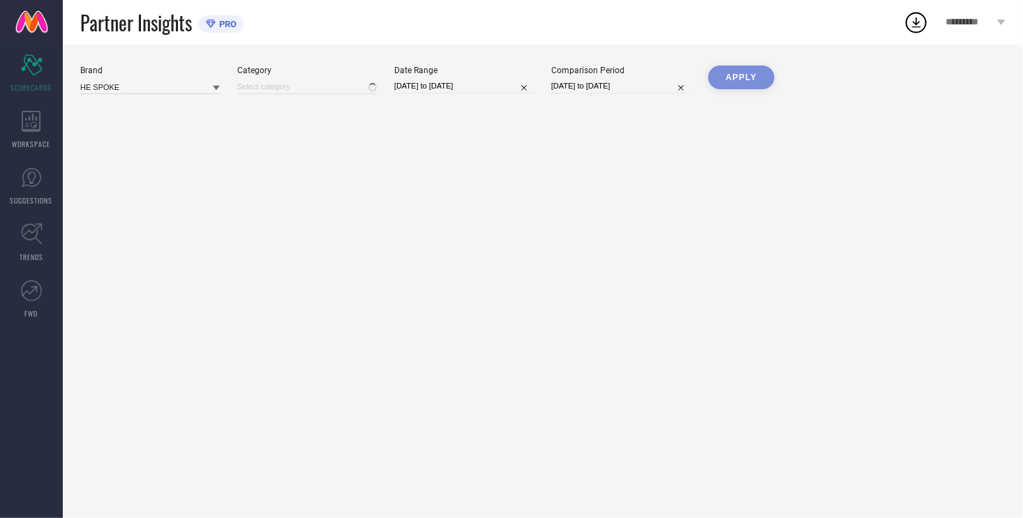
type input "All"
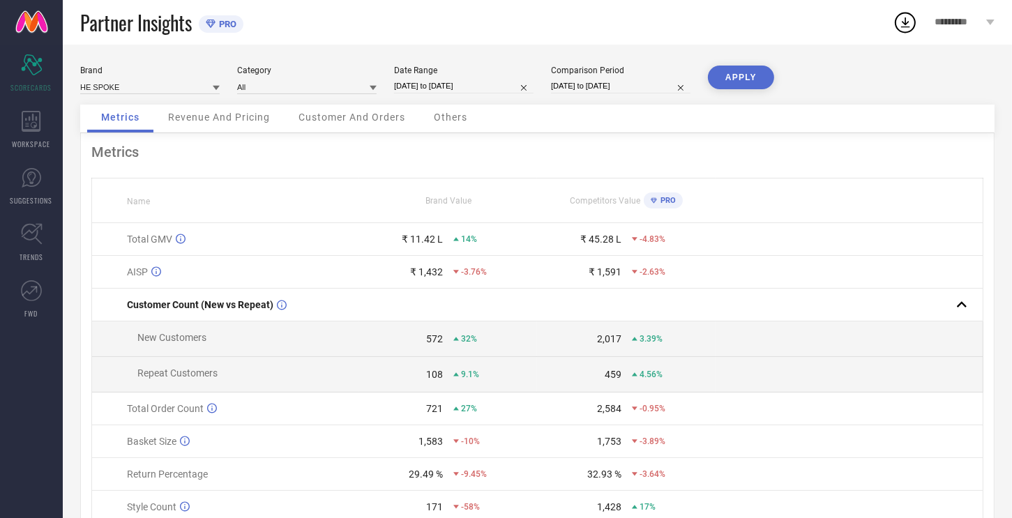
click at [460, 91] on input "[DATE] to [DATE]" at bounding box center [464, 86] width 140 height 15
select select "6"
select select "2025"
select select "7"
select select "2025"
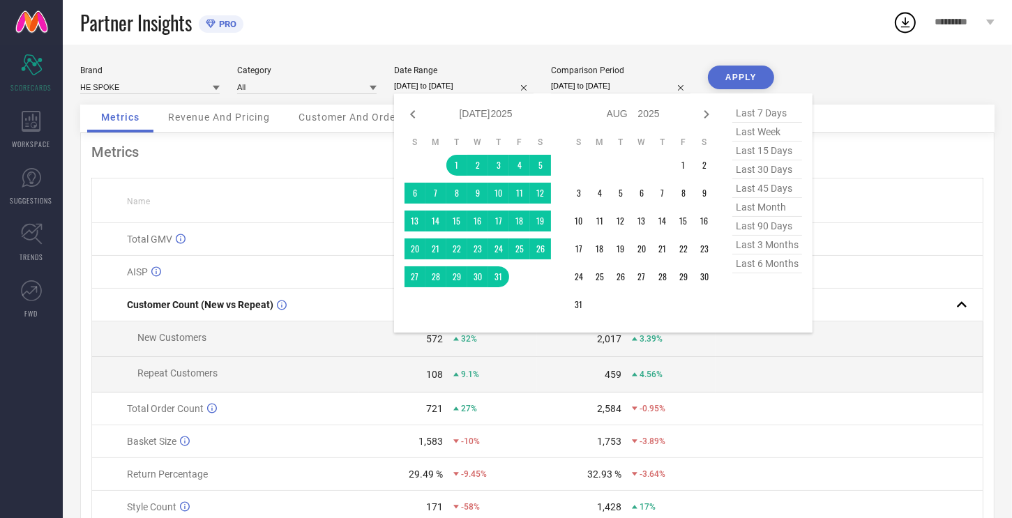
click at [752, 147] on span "last 15 days" at bounding box center [767, 151] width 70 height 19
type input "[DATE] to [DATE]"
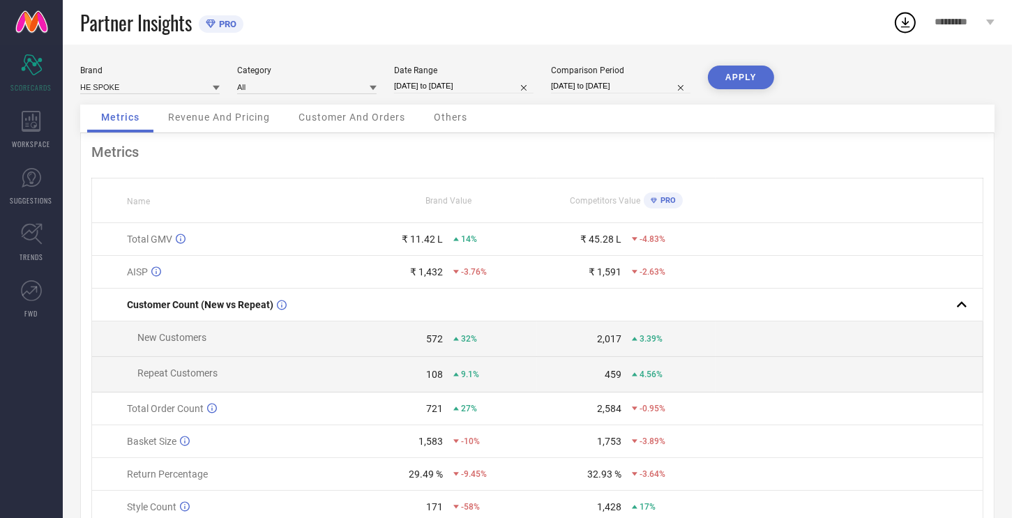
click at [729, 69] on button "APPLY" at bounding box center [741, 78] width 66 height 24
click at [465, 116] on span "Others" at bounding box center [450, 117] width 33 height 11
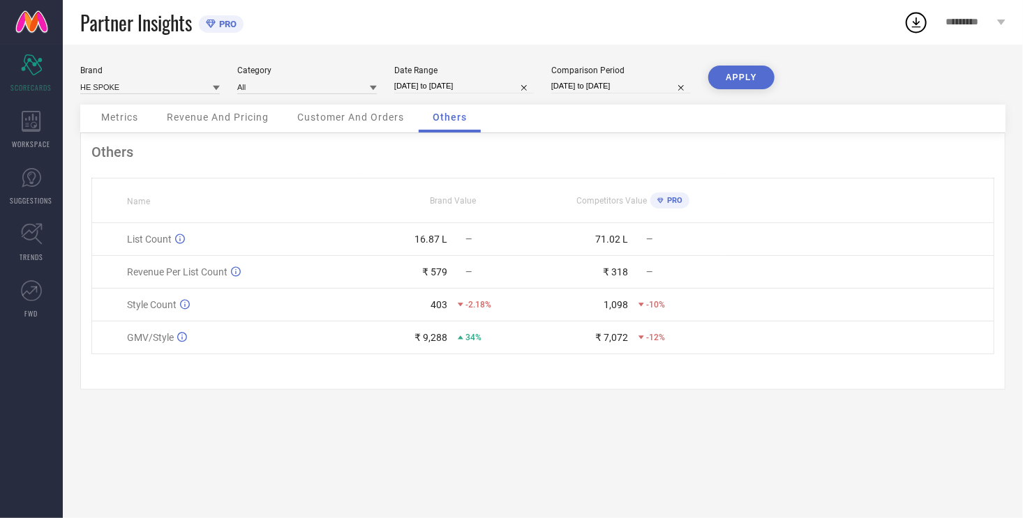
click at [336, 115] on span "Customer And Orders" at bounding box center [350, 117] width 107 height 11
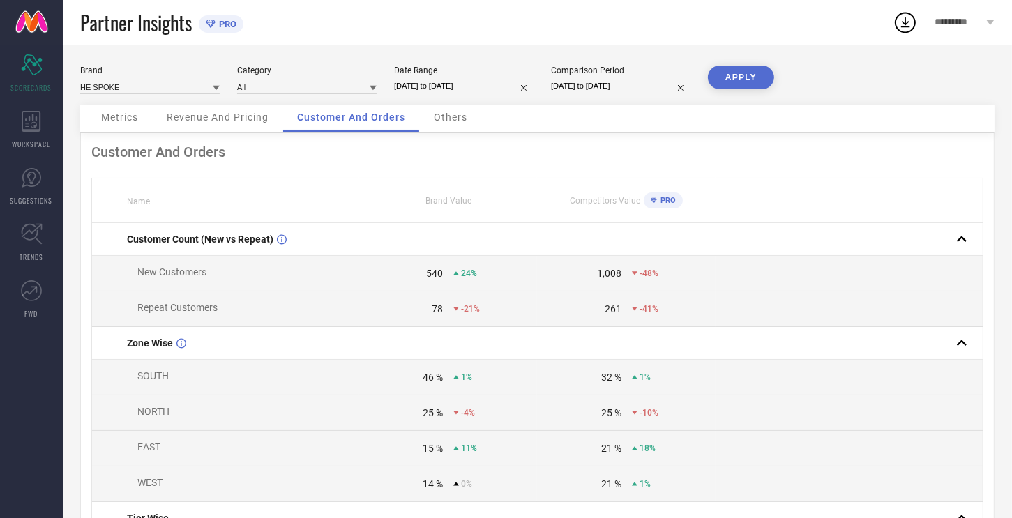
click at [123, 116] on span "Metrics" at bounding box center [119, 117] width 37 height 11
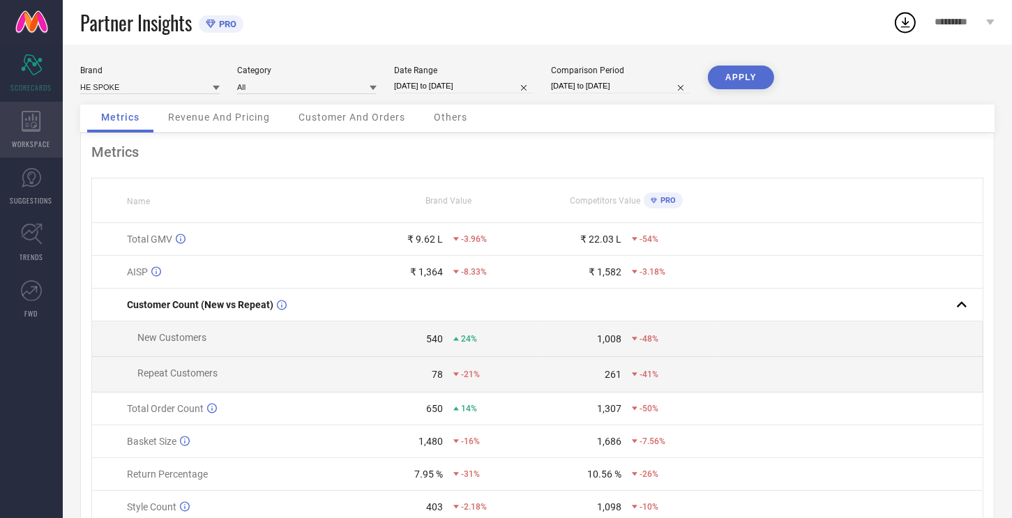
click at [31, 126] on icon at bounding box center [32, 121] width 20 height 21
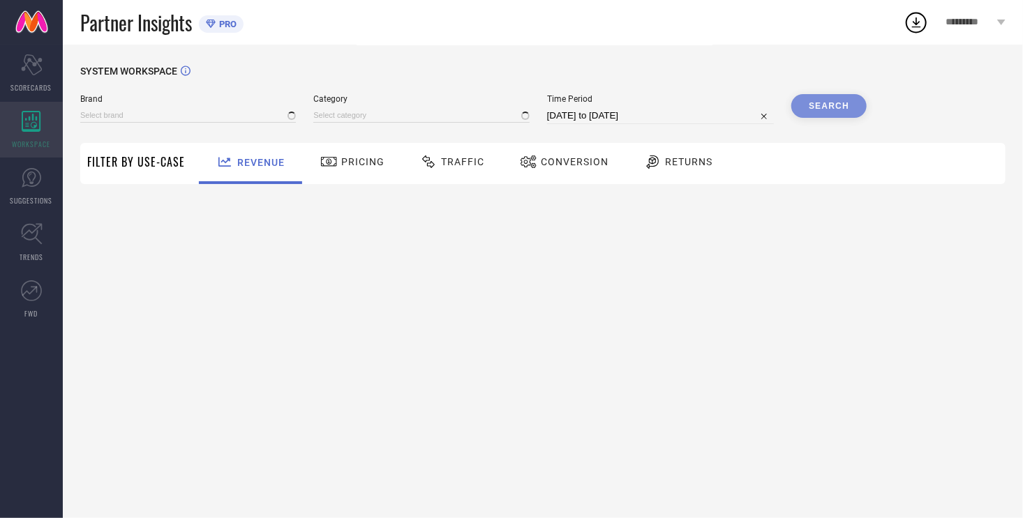
type input "HE SPOKE"
type input "All"
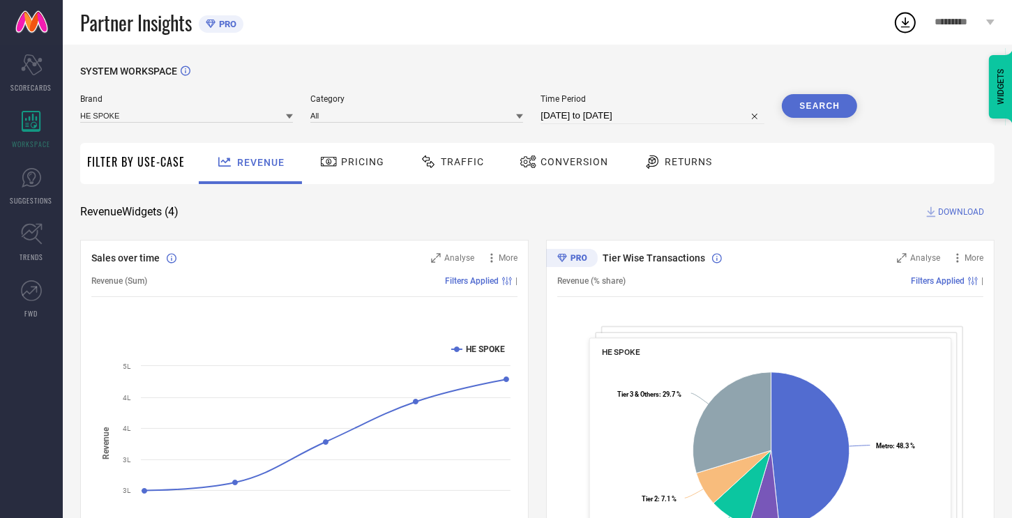
click at [550, 161] on span "Conversion" at bounding box center [575, 161] width 68 height 11
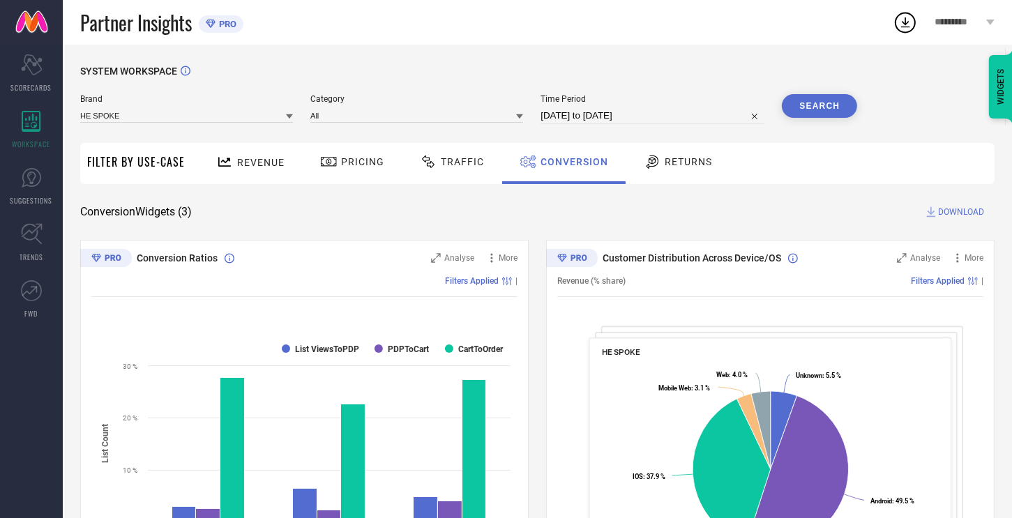
click at [690, 165] on span "Returns" at bounding box center [688, 161] width 47 height 11
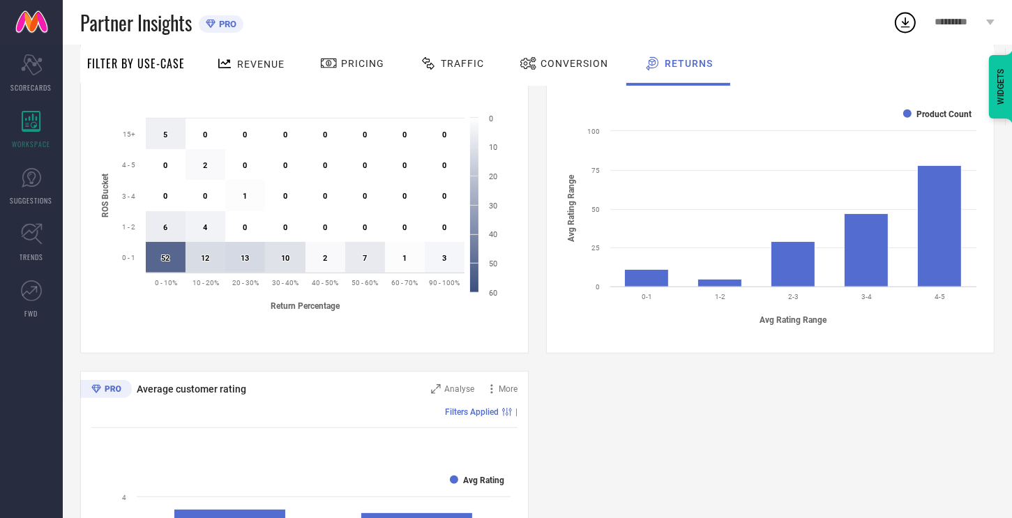
scroll to position [441, 0]
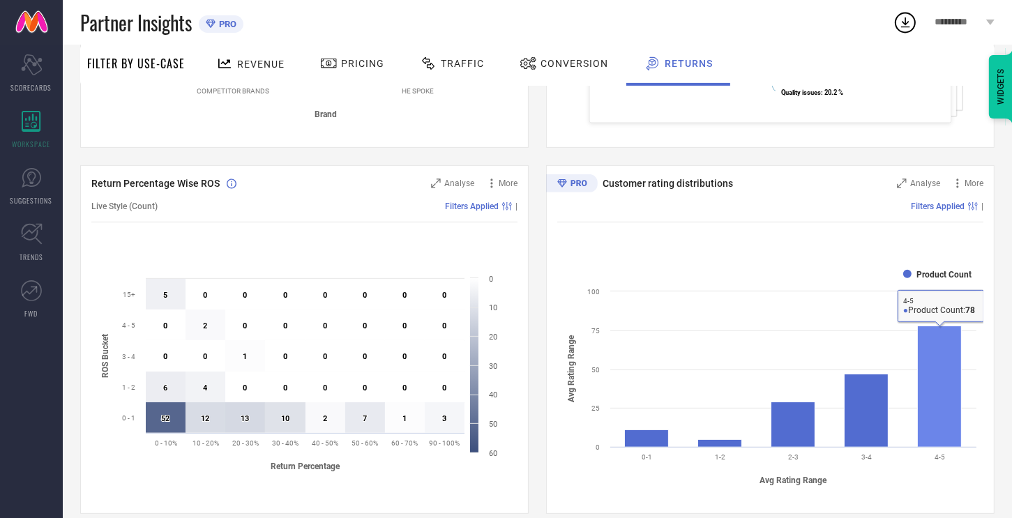
click at [924, 372] on rect at bounding box center [940, 386] width 44 height 121
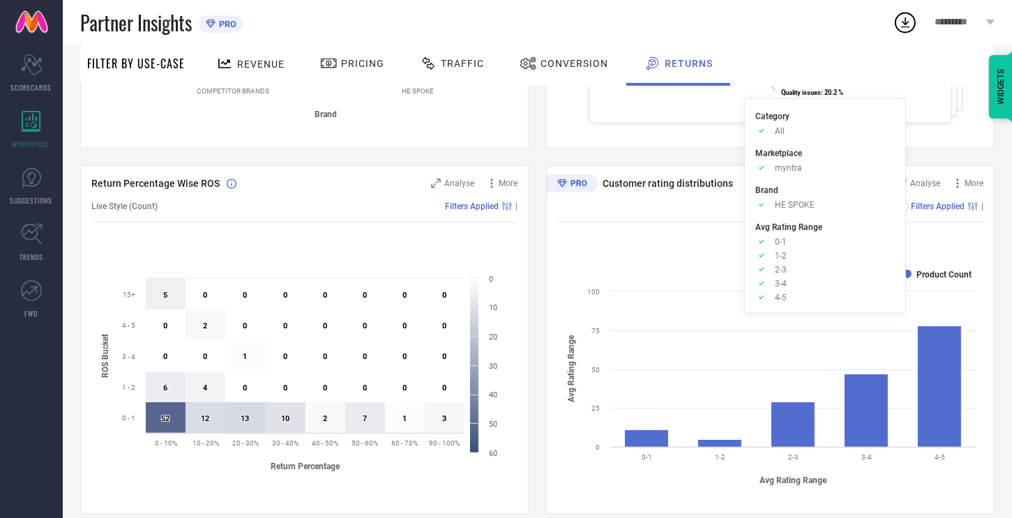
click at [929, 204] on span "Filters Applied" at bounding box center [938, 207] width 54 height 10
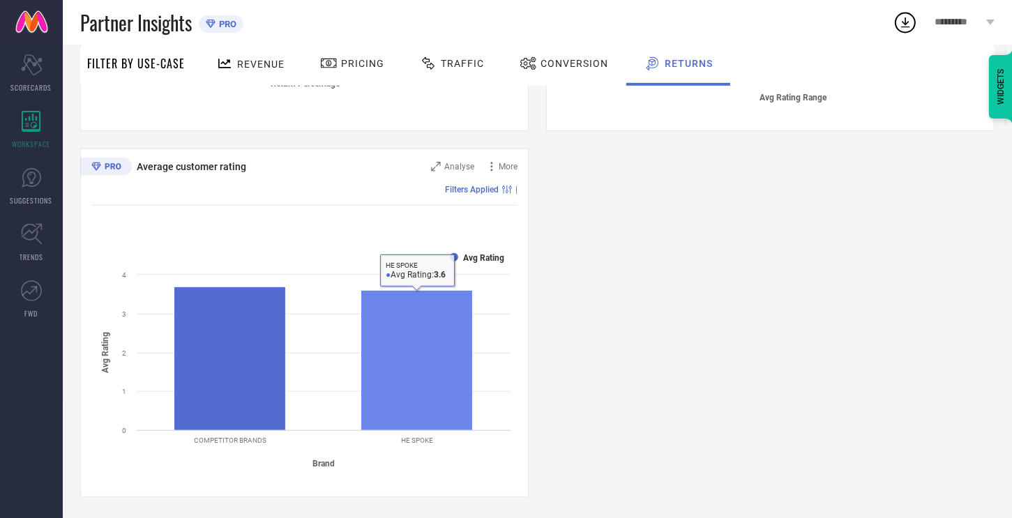
scroll to position [0, 0]
